Goal: Obtain resource: Download file/media

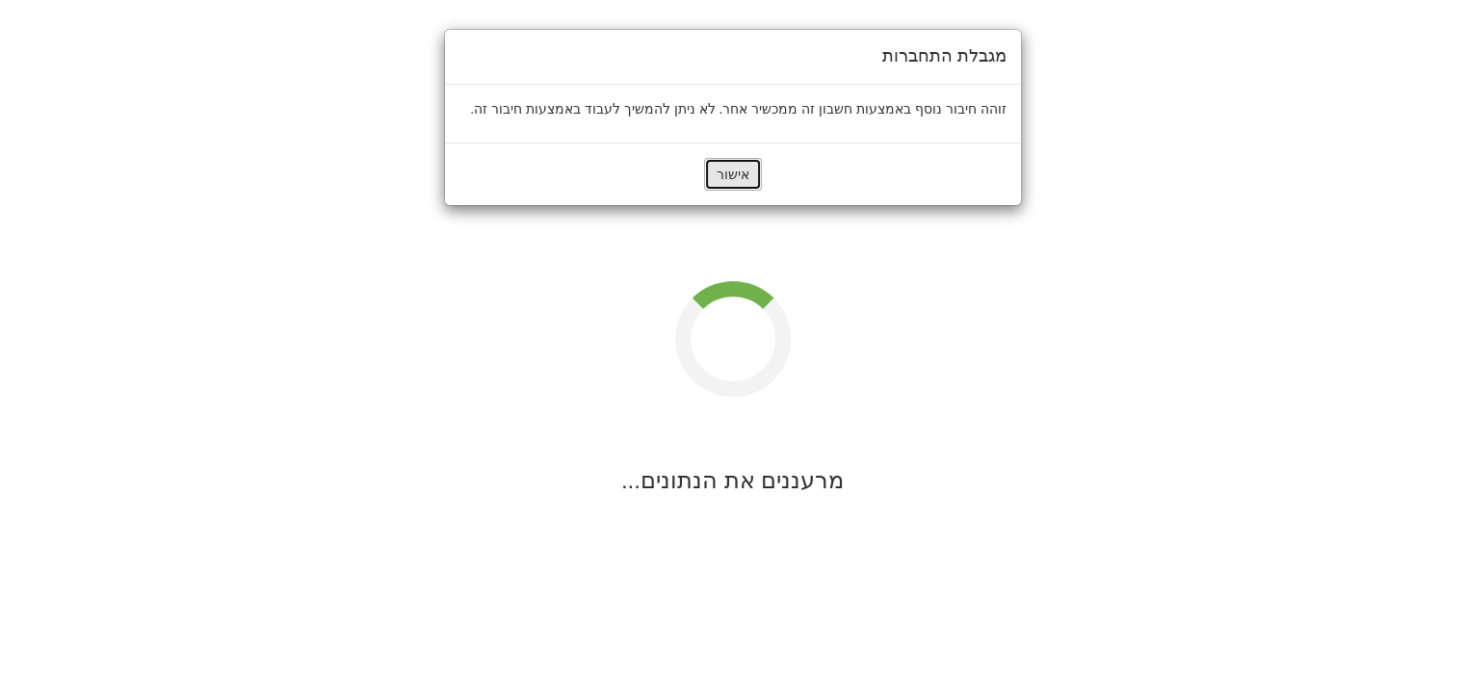
click at [732, 170] on button "אישור" at bounding box center [733, 174] width 58 height 33
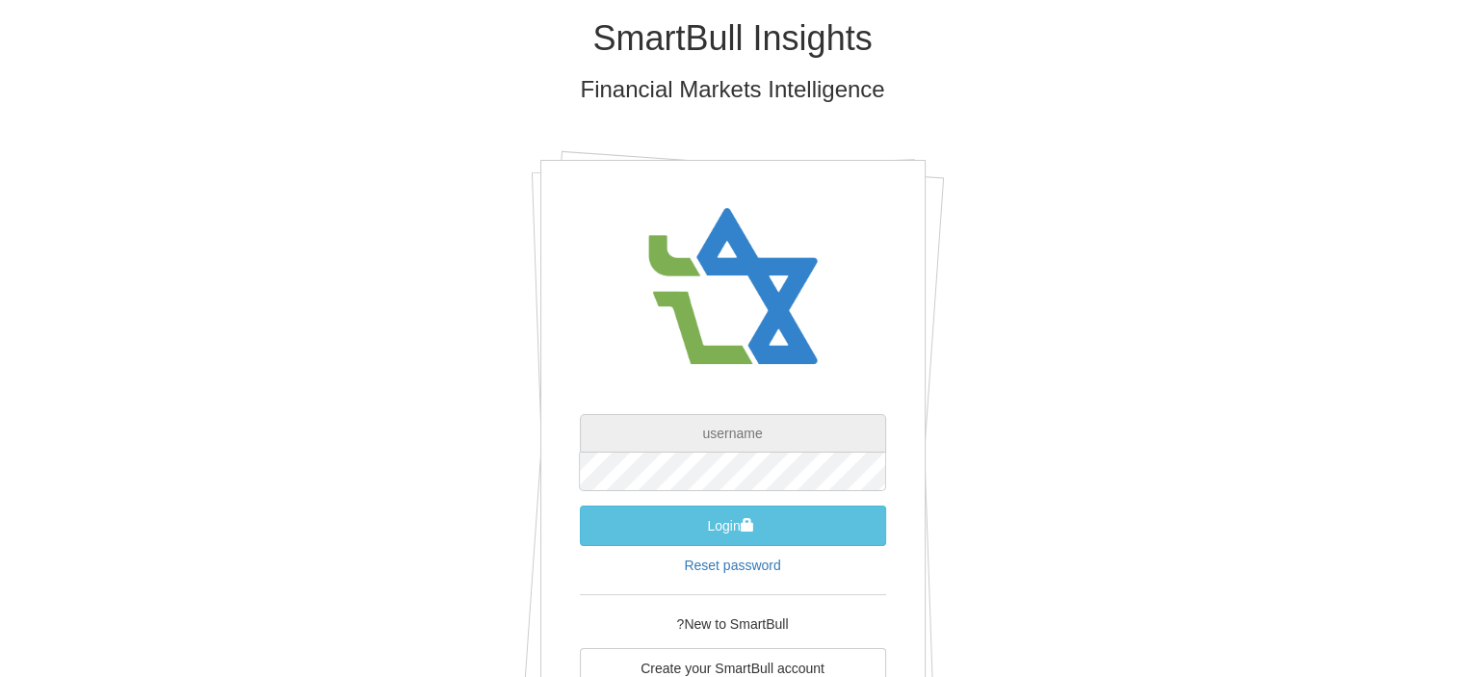
type input "[EMAIL_ADDRESS][DOMAIN_NAME]"
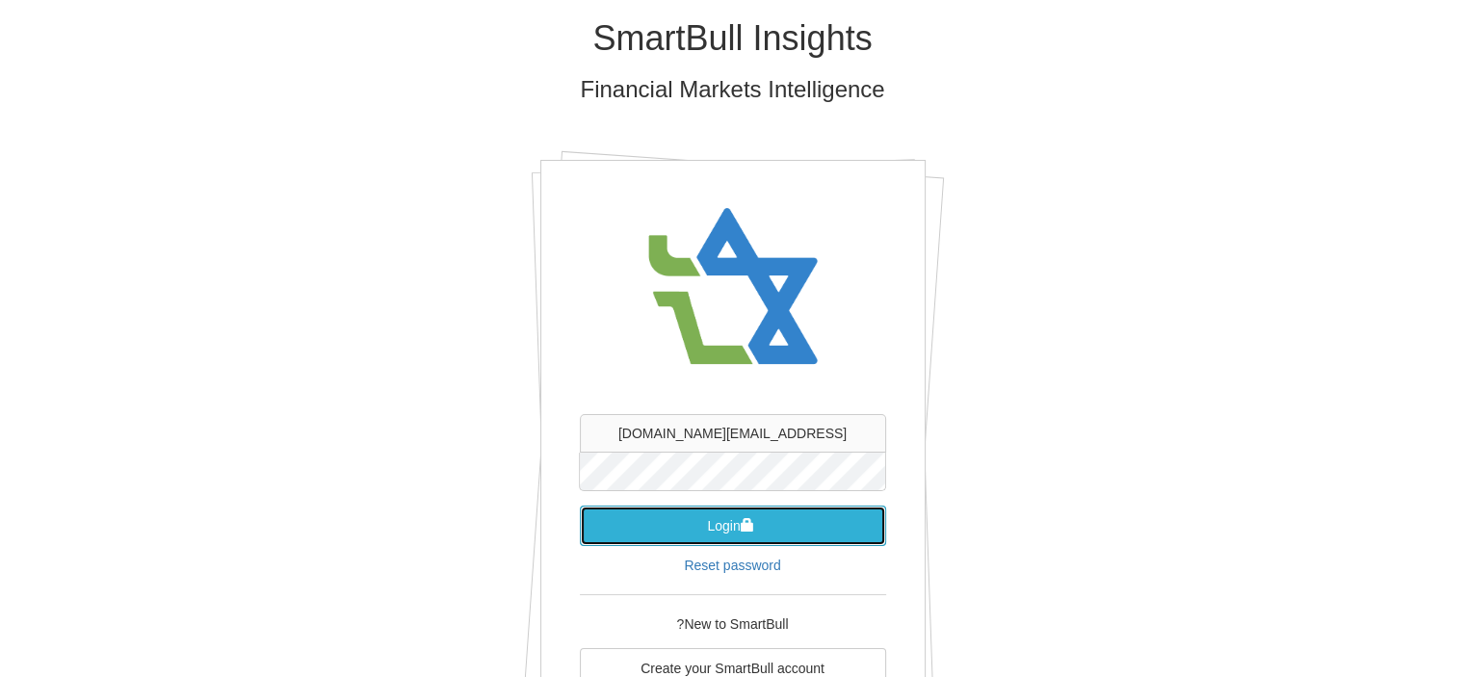
click at [732, 520] on button "Login" at bounding box center [733, 526] width 306 height 40
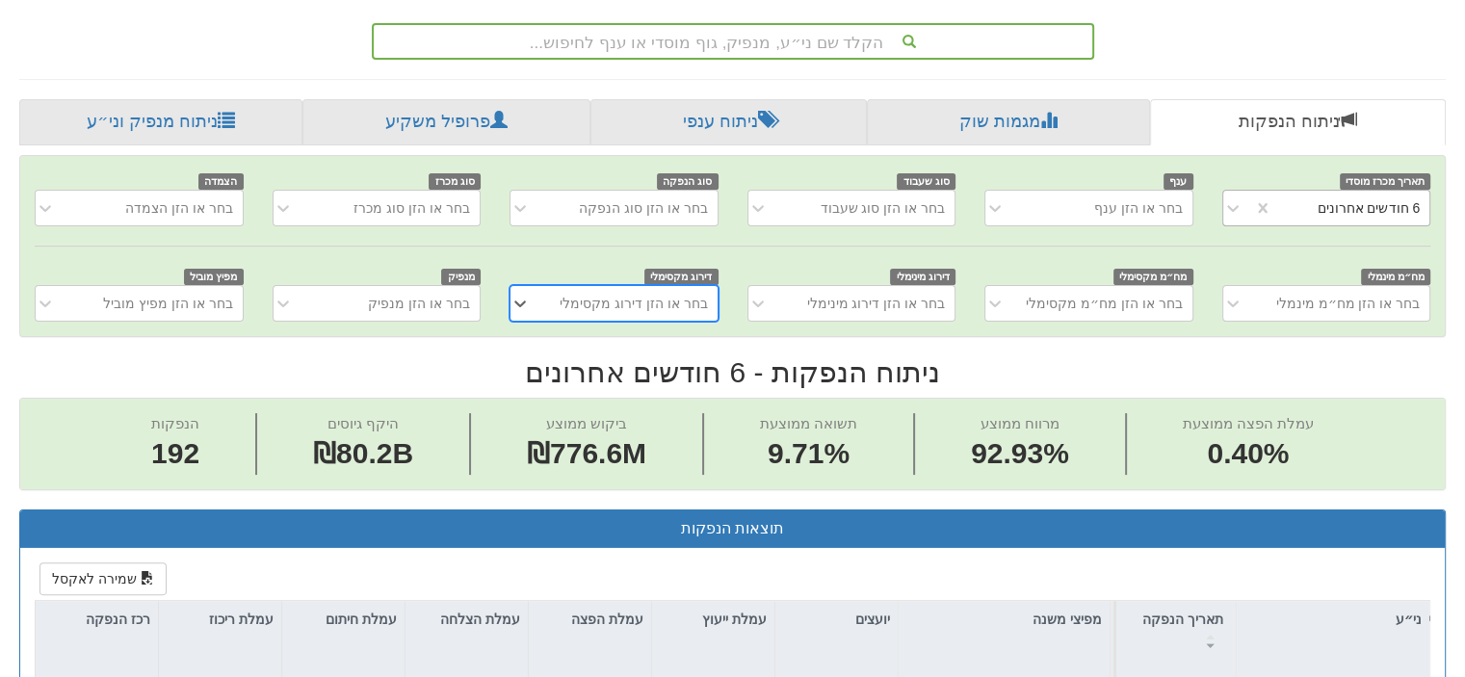
click at [1272, 204] on div "6 חודשים אחרונים" at bounding box center [1351, 208] width 158 height 31
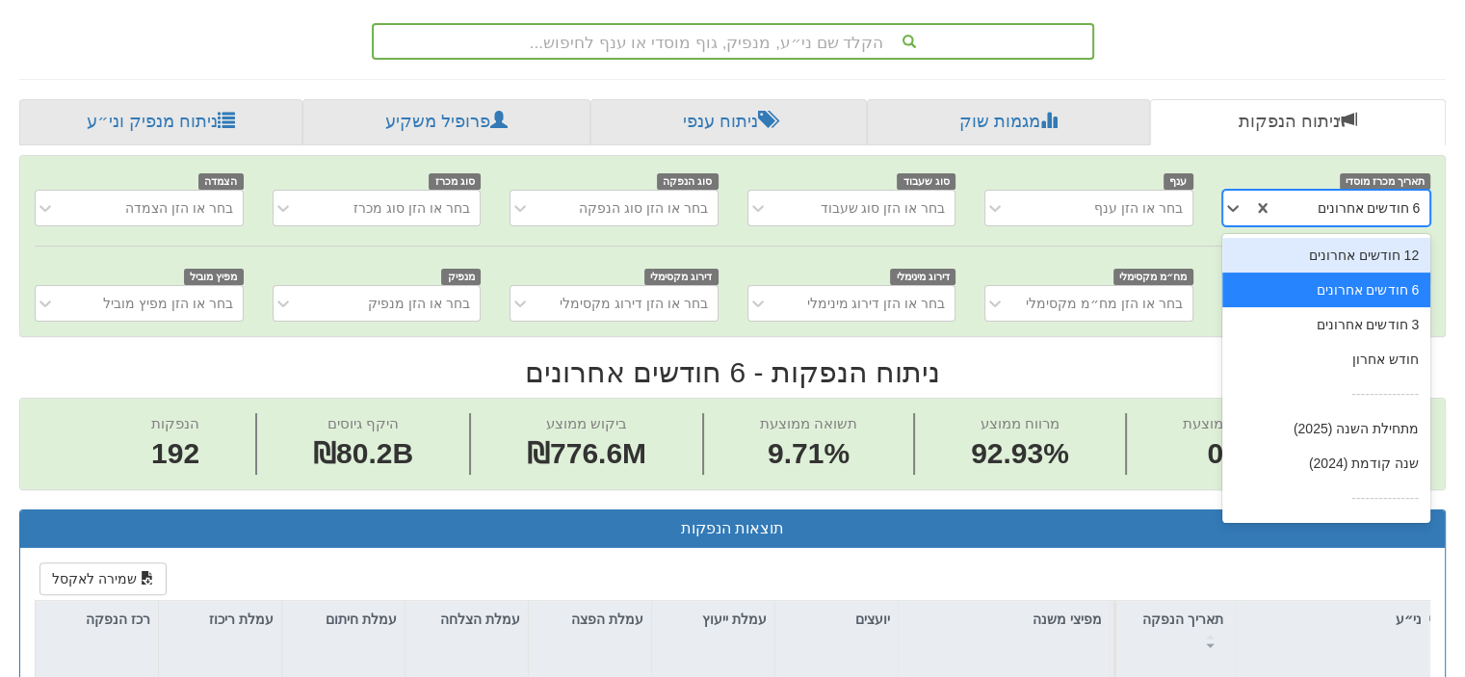
click at [1392, 250] on div "12 חודשים אחרונים" at bounding box center [1326, 255] width 209 height 35
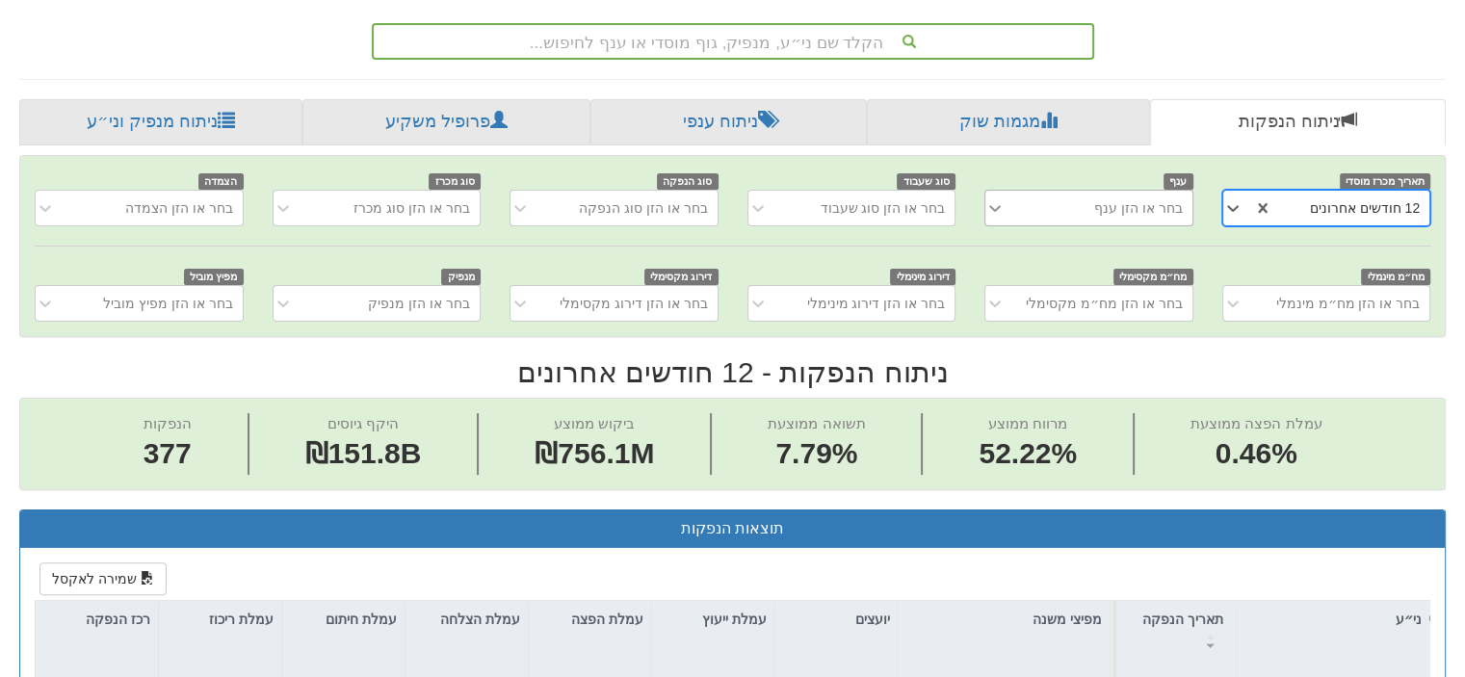
click at [1002, 202] on icon at bounding box center [994, 207] width 19 height 19
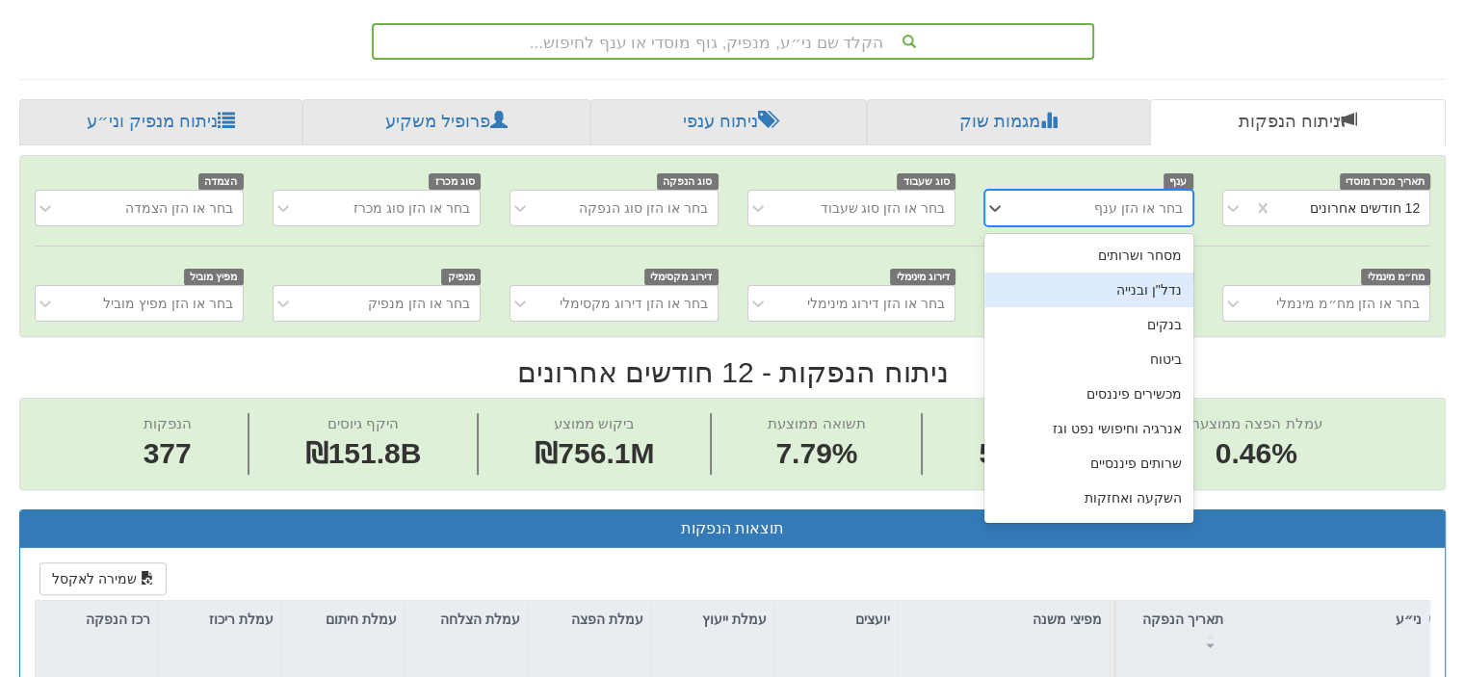
click at [1071, 288] on div "נדל"ן ובנייה" at bounding box center [1088, 290] width 209 height 35
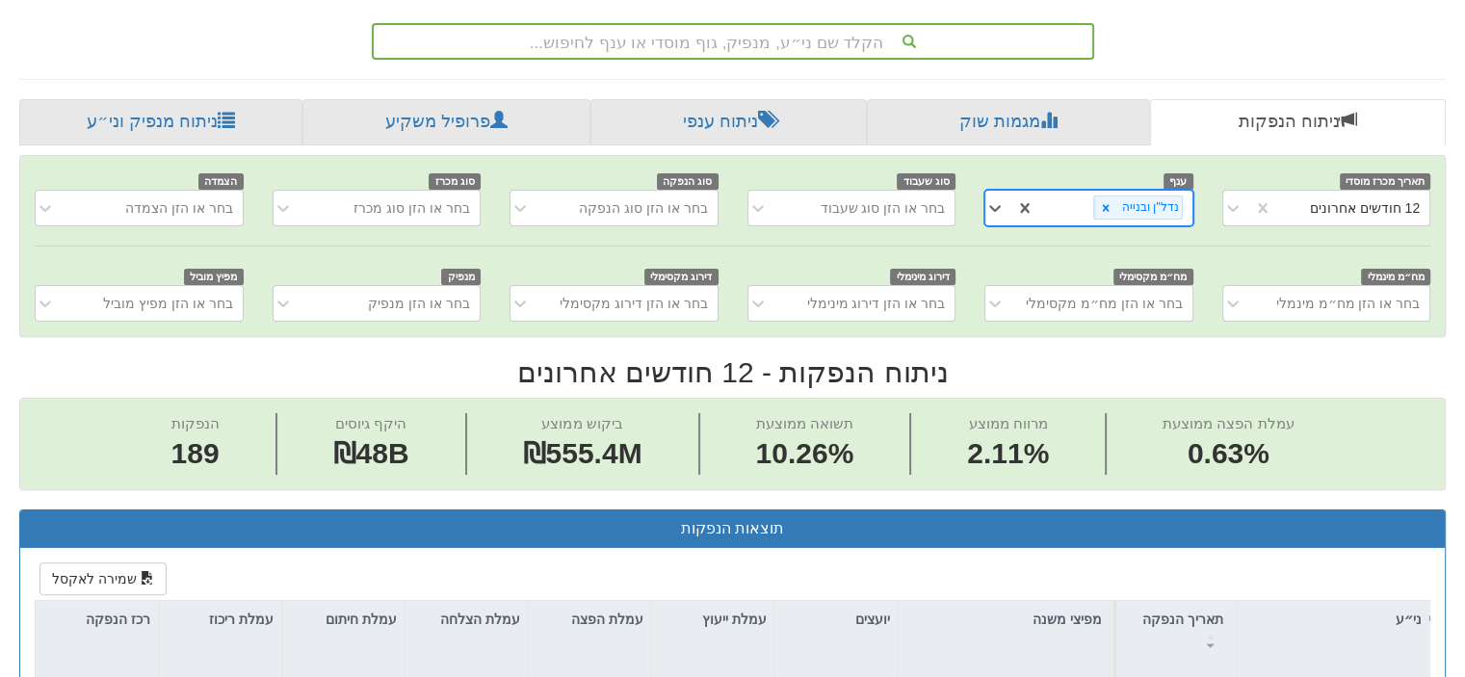
drag, startPoint x: 1028, startPoint y: 201, endPoint x: 1028, endPoint y: 214, distance: 12.5
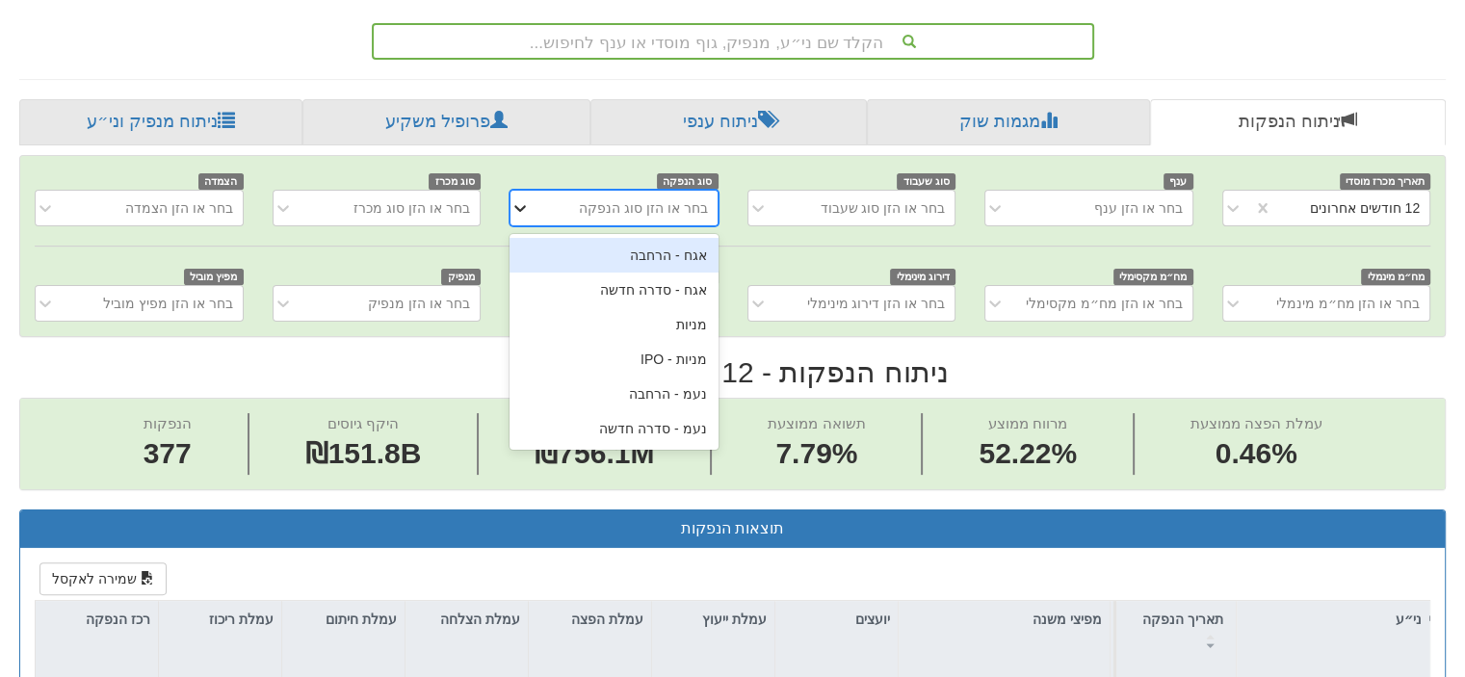
click at [517, 203] on icon at bounding box center [519, 207] width 19 height 19
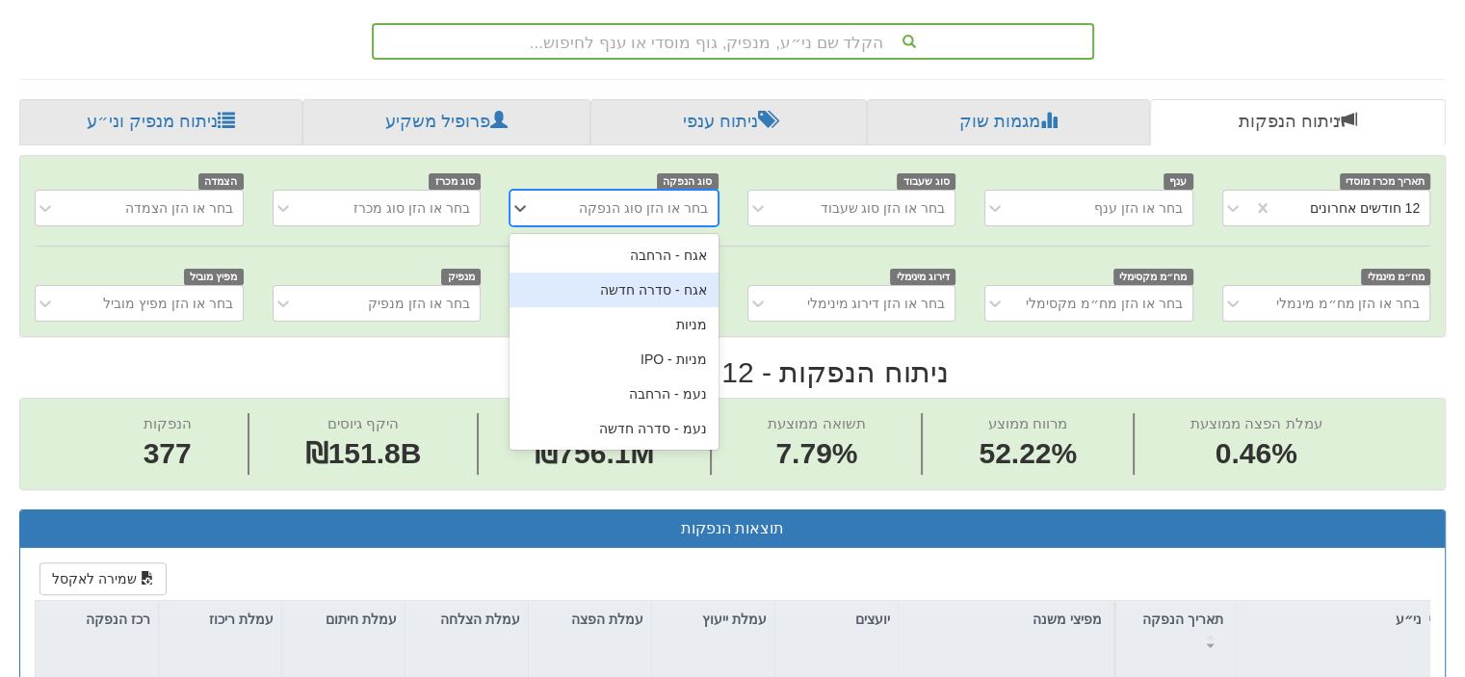
click at [628, 288] on div "אגח - סדרה חדשה" at bounding box center [614, 290] width 209 height 35
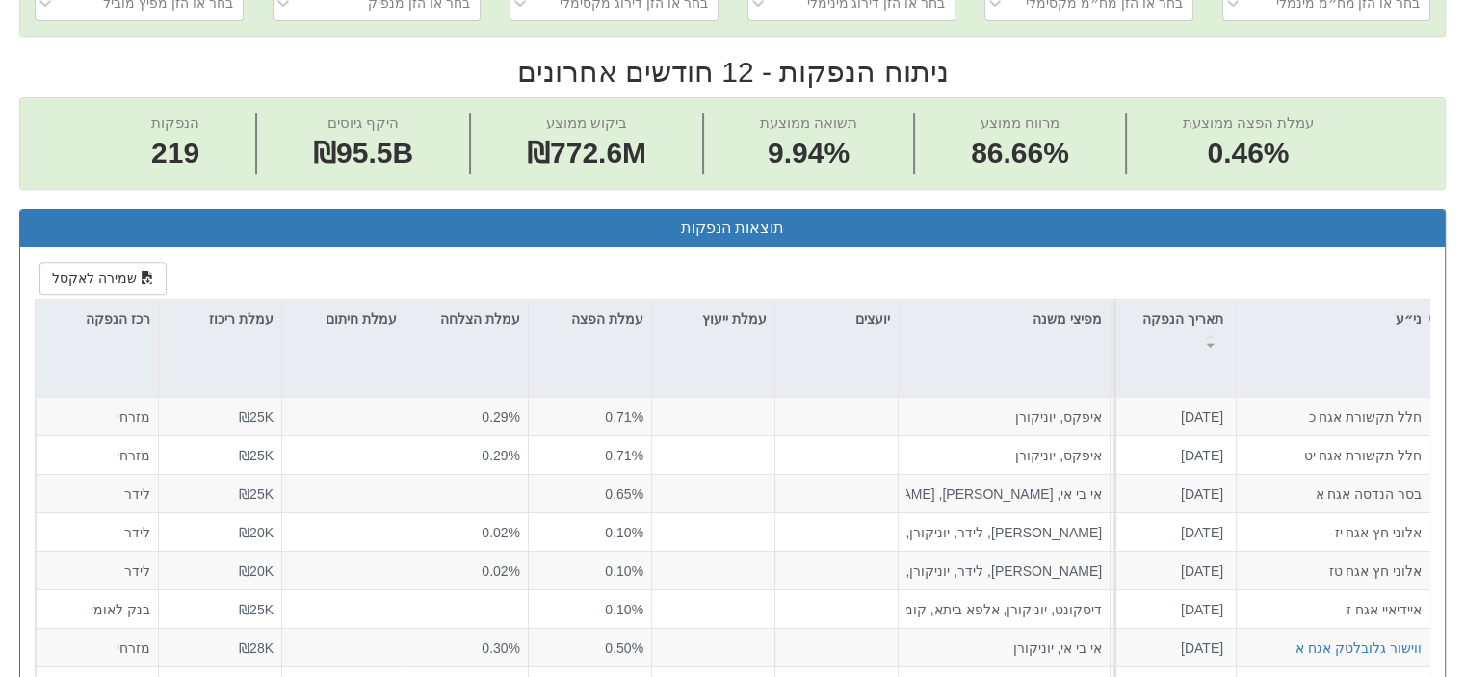
scroll to position [674, 0]
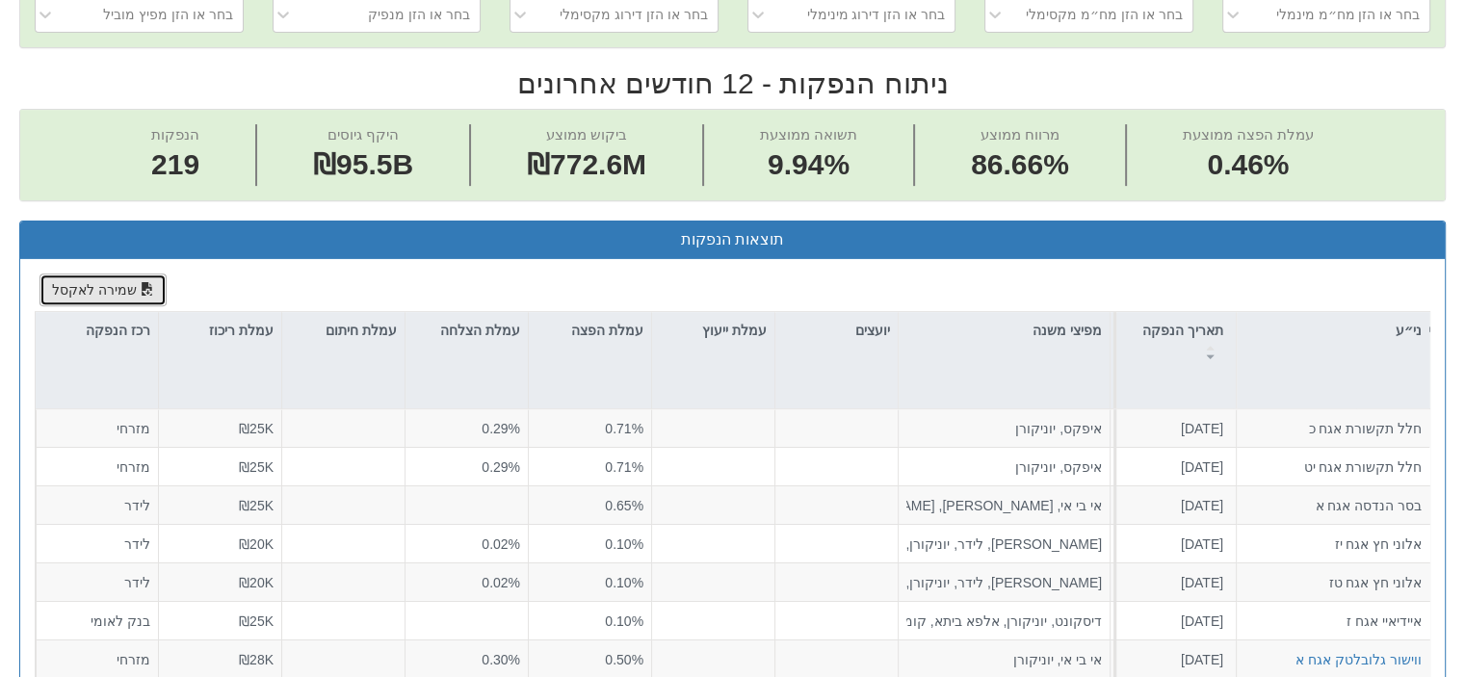
click at [67, 277] on button "שמירה לאקסל" at bounding box center [102, 290] width 127 height 33
